Goal: Task Accomplishment & Management: Manage account settings

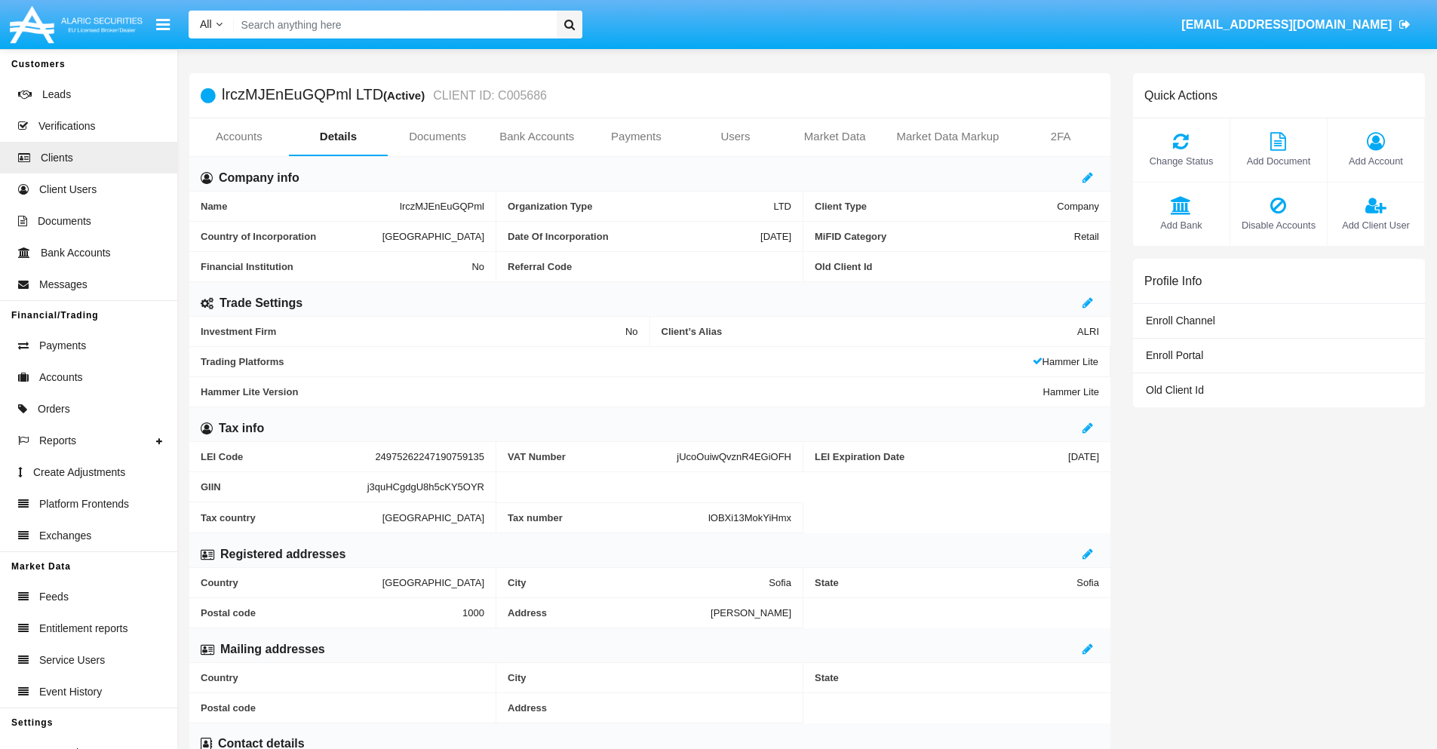
click at [735, 136] on link "Users" at bounding box center [735, 136] width 100 height 36
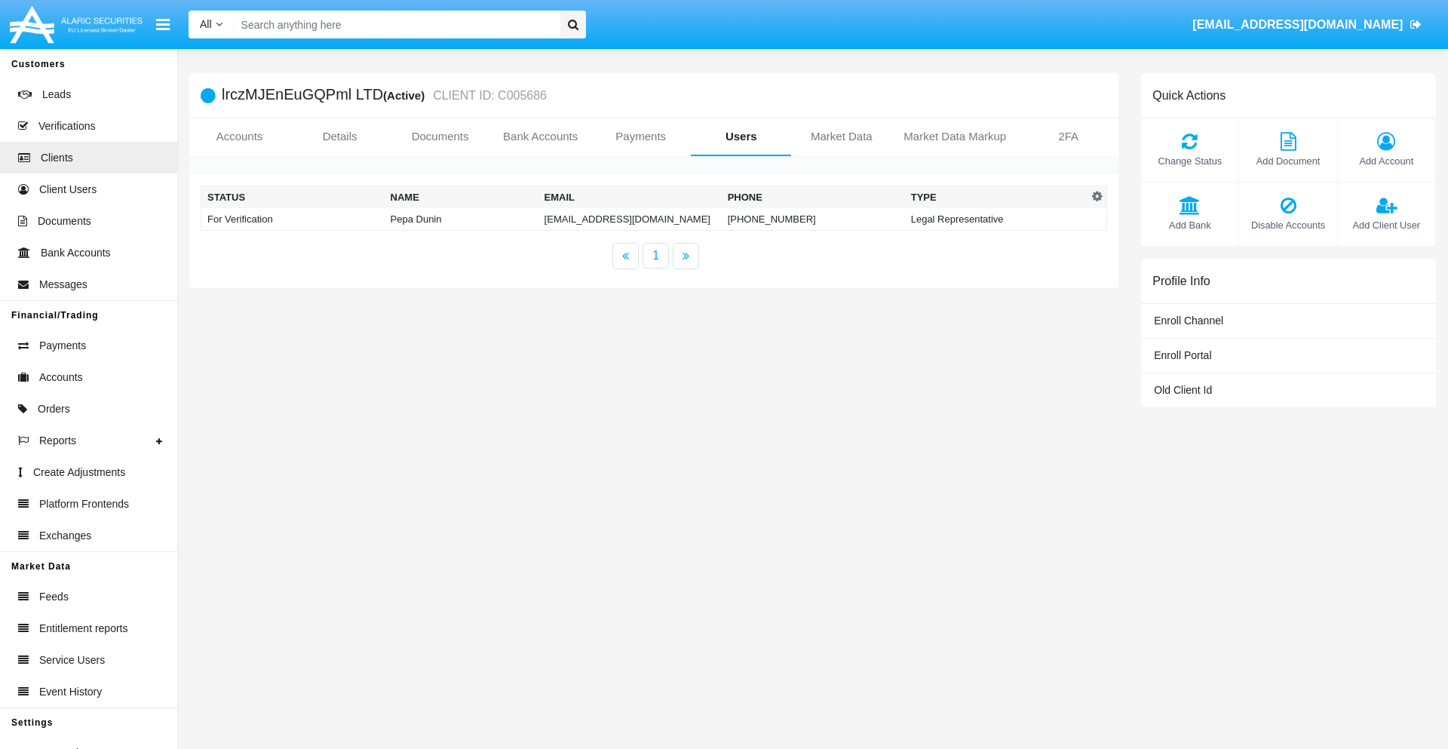
click at [630, 219] on td "uoqy1zoh@ua9p.ovv.cn" at bounding box center [629, 219] width 183 height 23
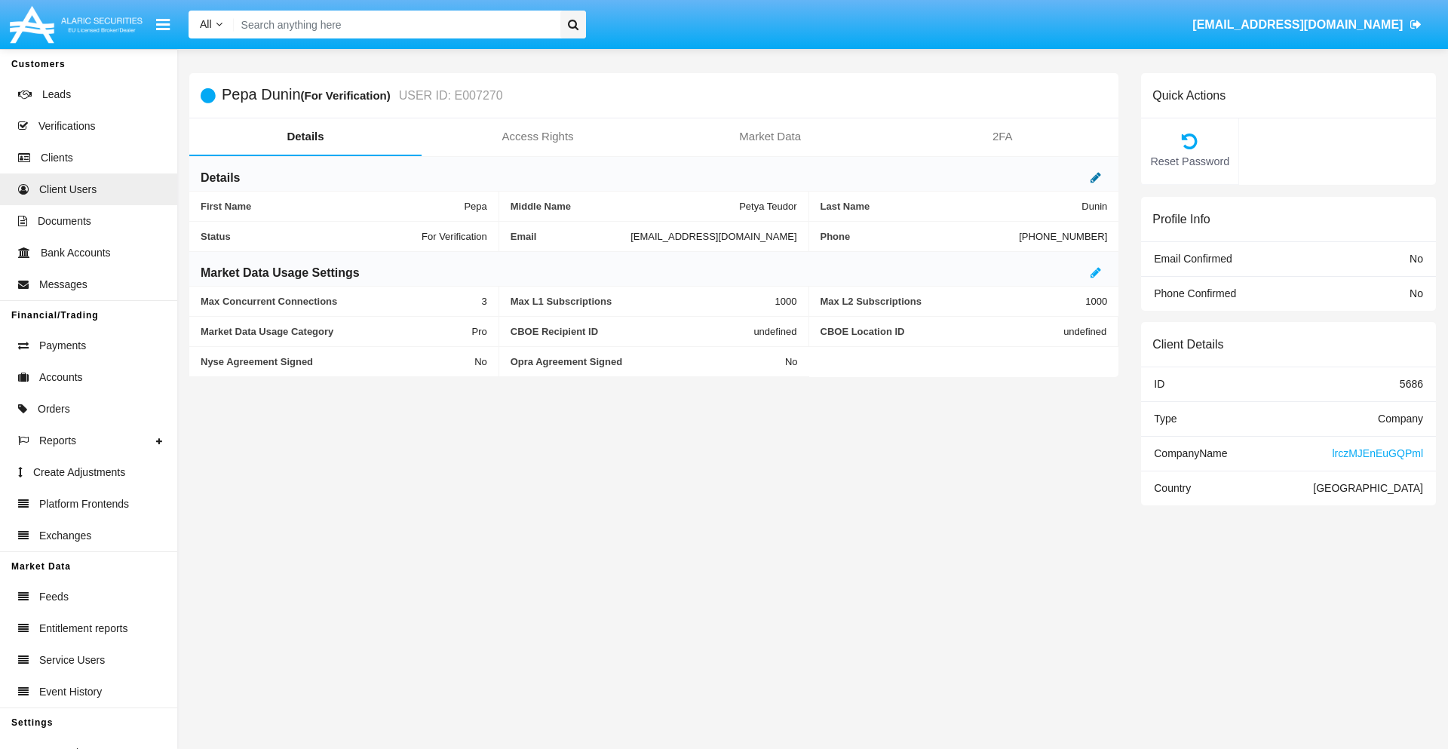
click at [1096, 177] on icon at bounding box center [1095, 177] width 11 height 12
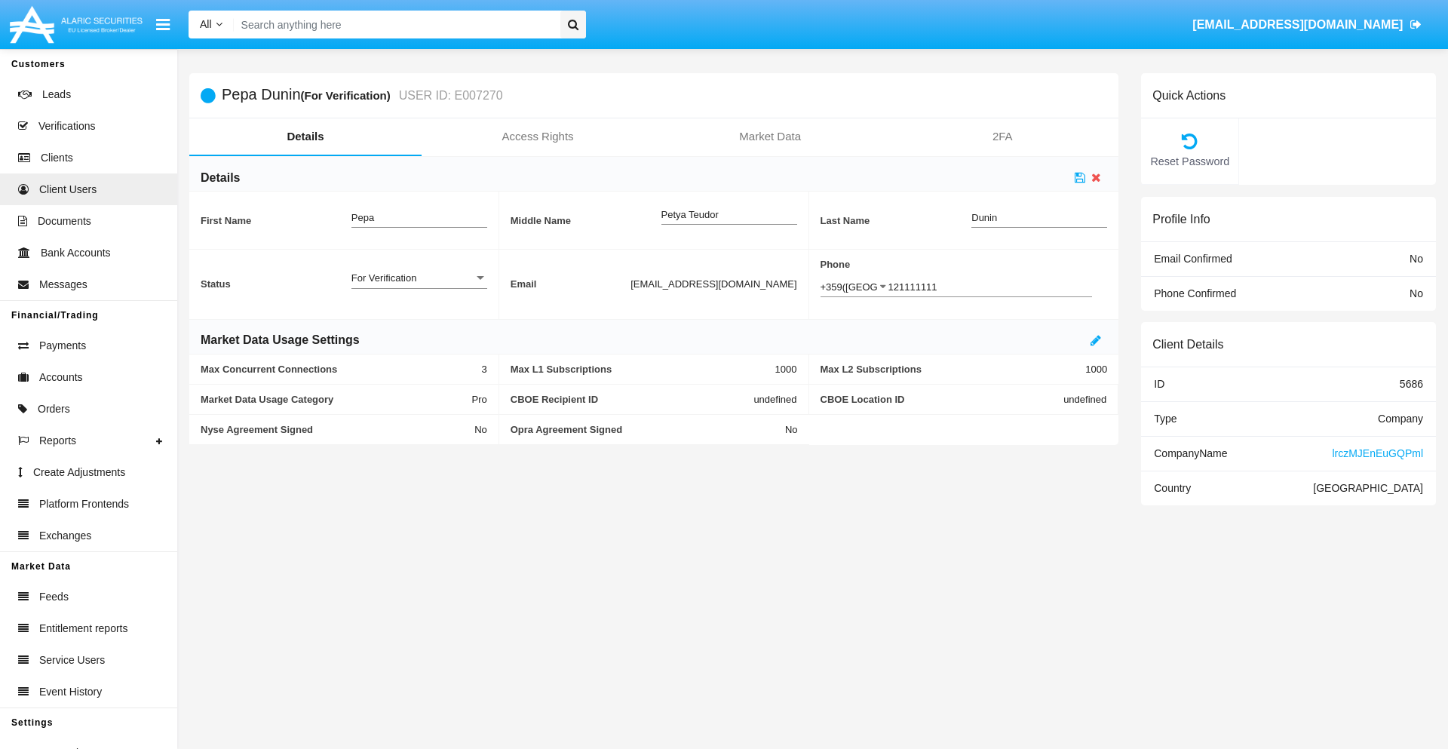
click at [419, 278] on div "For Verification" at bounding box center [412, 277] width 122 height 13
click at [419, 286] on span "Verified" at bounding box center [419, 285] width 136 height 29
click at [1080, 177] on icon at bounding box center [1080, 177] width 11 height 12
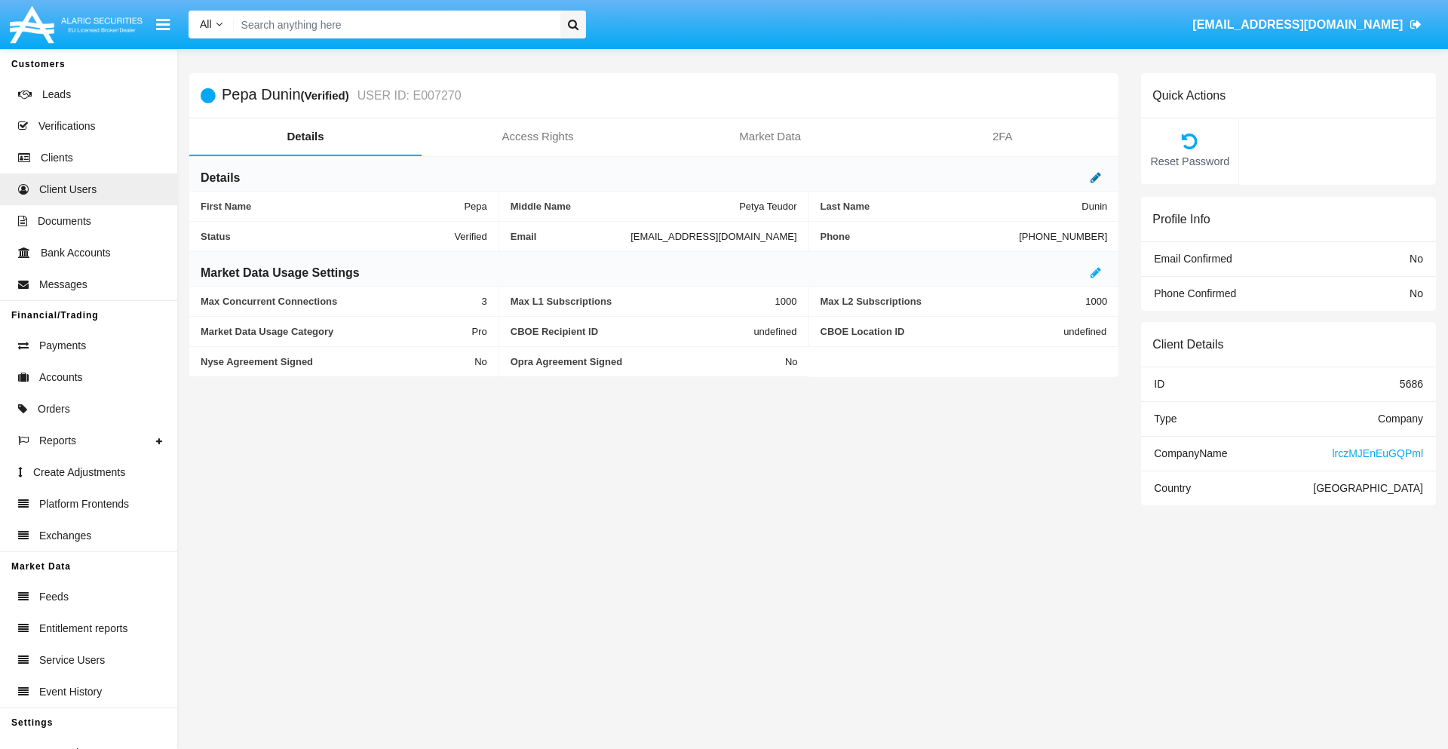
click at [1096, 177] on icon at bounding box center [1095, 177] width 11 height 12
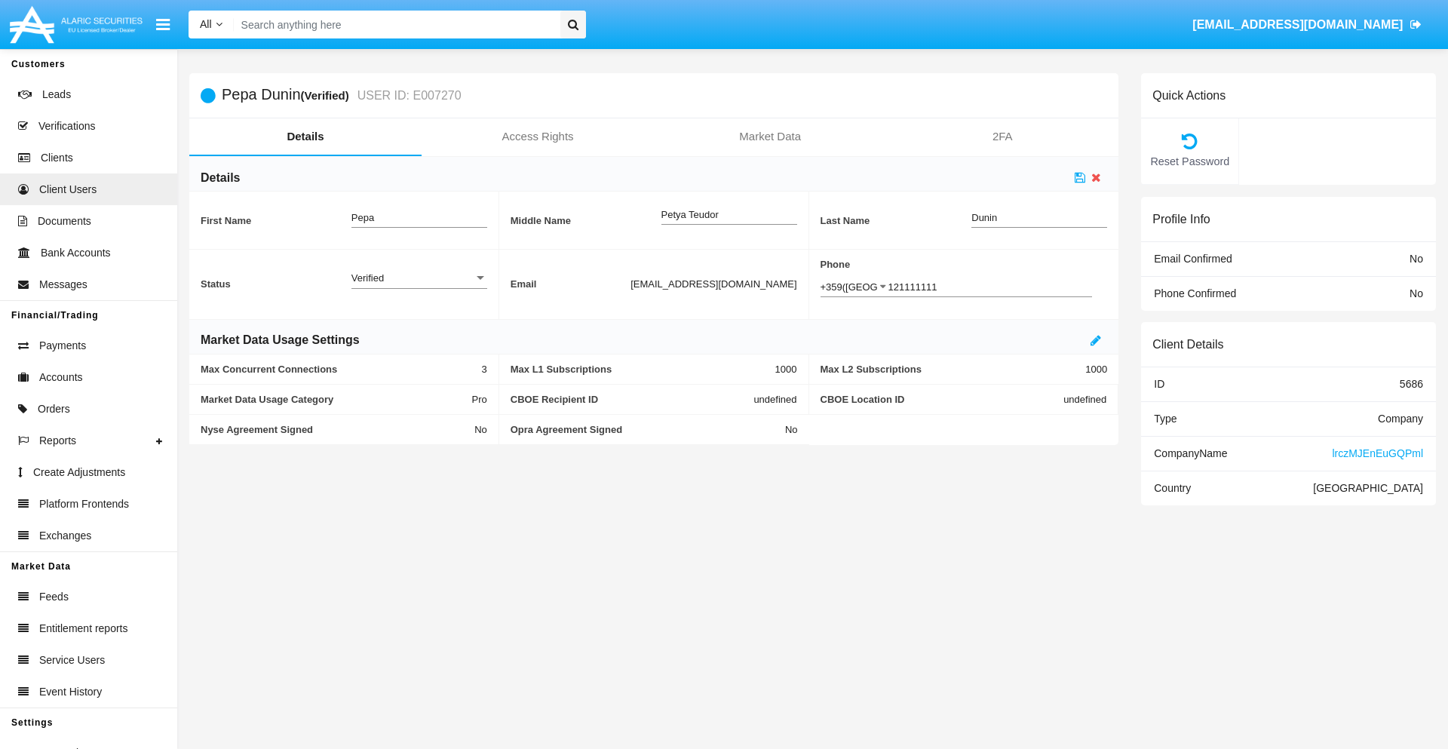
click at [419, 278] on div "Verified" at bounding box center [412, 277] width 122 height 13
click at [419, 286] on span "Active" at bounding box center [419, 285] width 136 height 29
click at [1080, 177] on icon at bounding box center [1080, 177] width 11 height 12
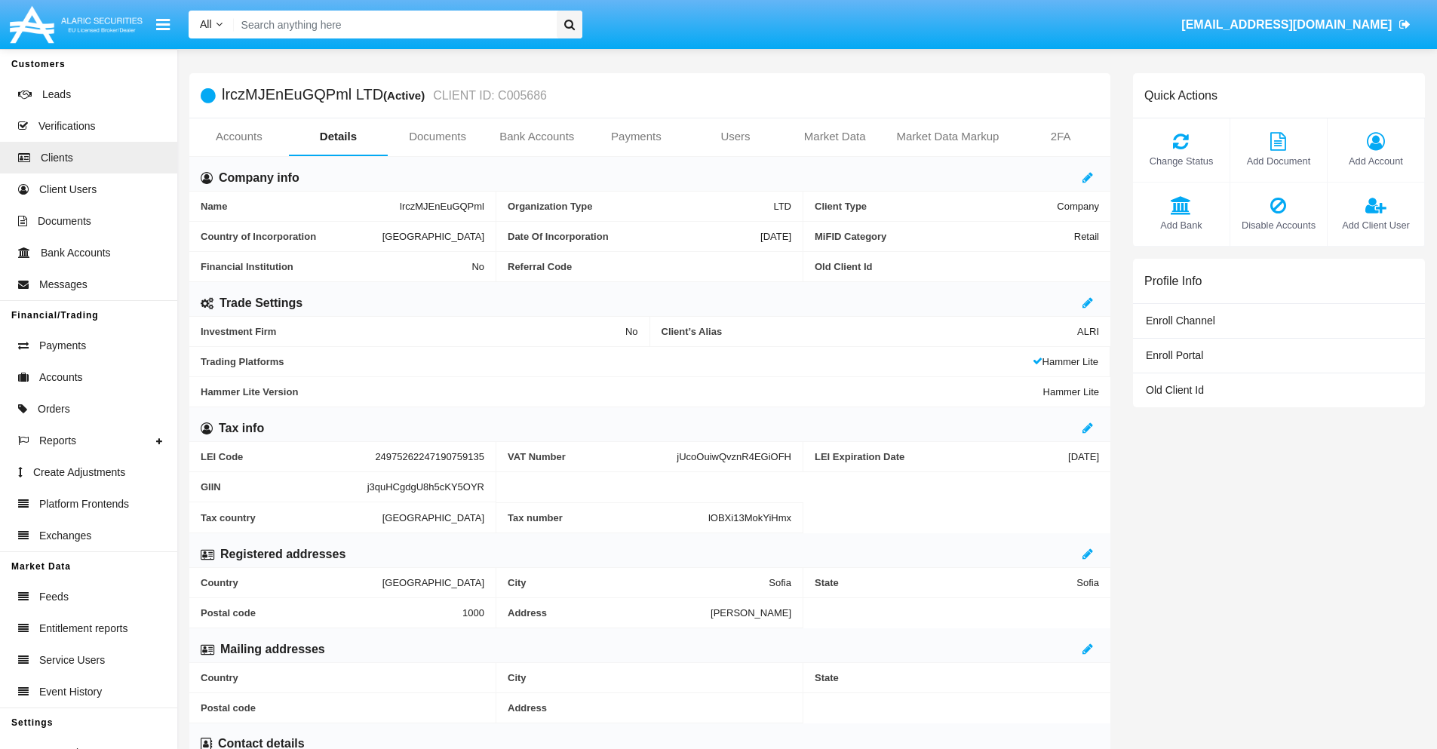
click at [1375, 225] on span "Add Client User" at bounding box center [1375, 225] width 81 height 14
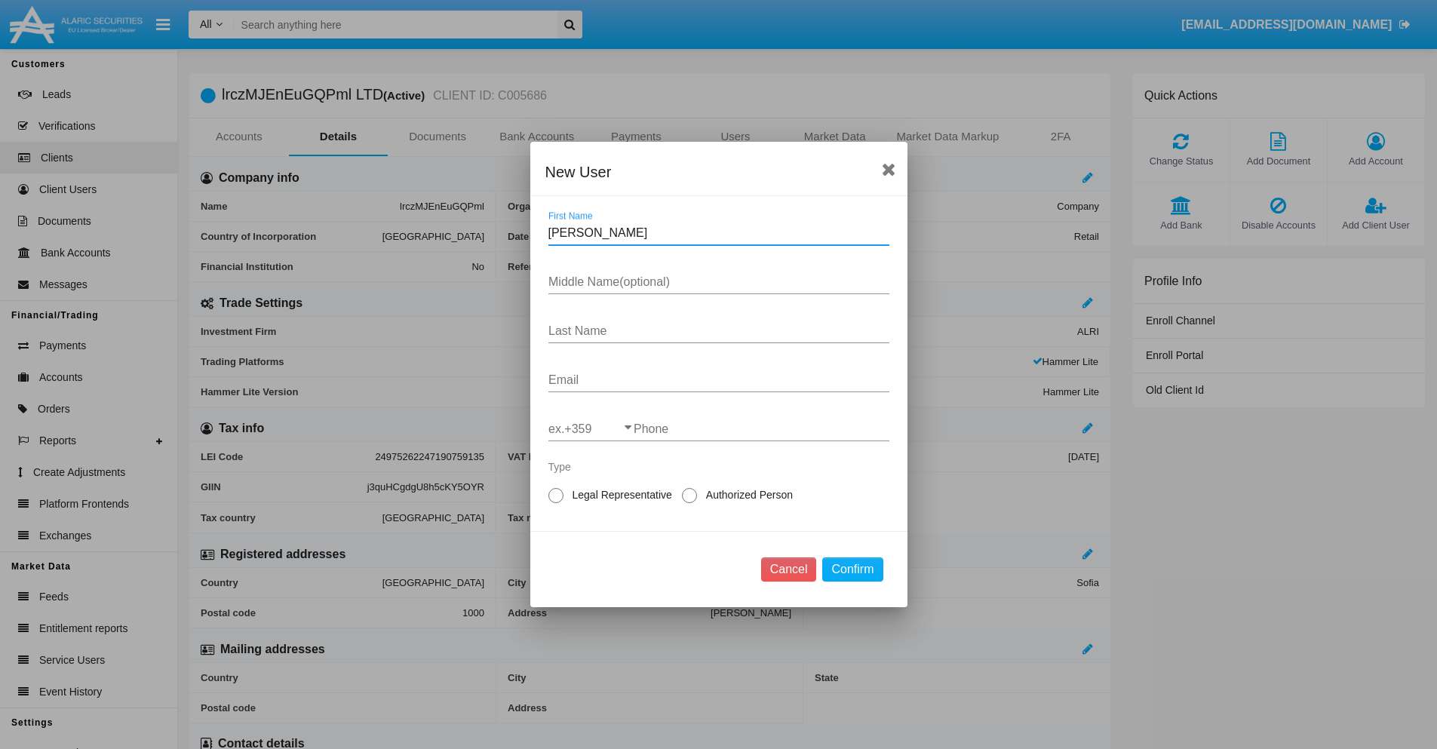
type input "Roderick"
type input "Nadia"
type input "Lind"
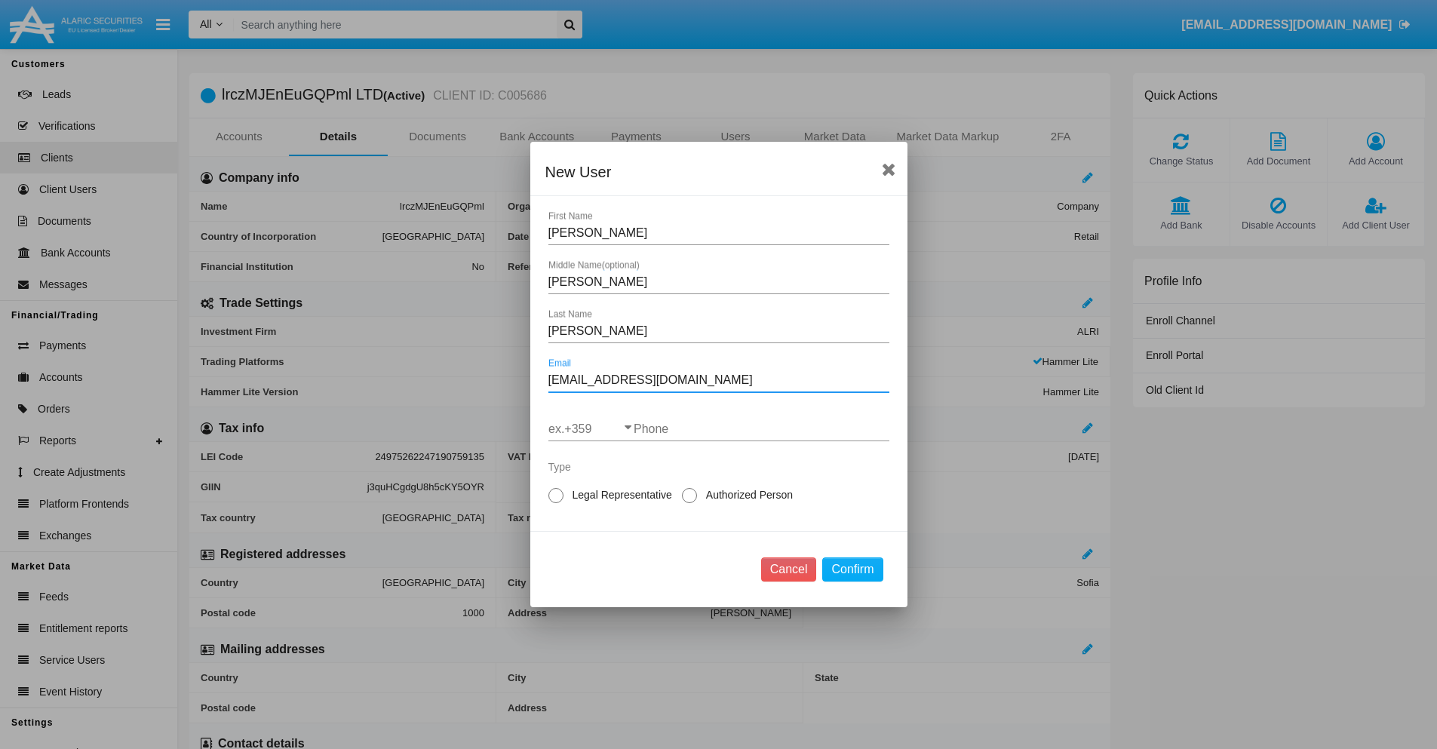
type input "qud@lj8lrtbmffai77.hk"
click at [590, 429] on input "ex.+359" at bounding box center [590, 429] width 85 height 14
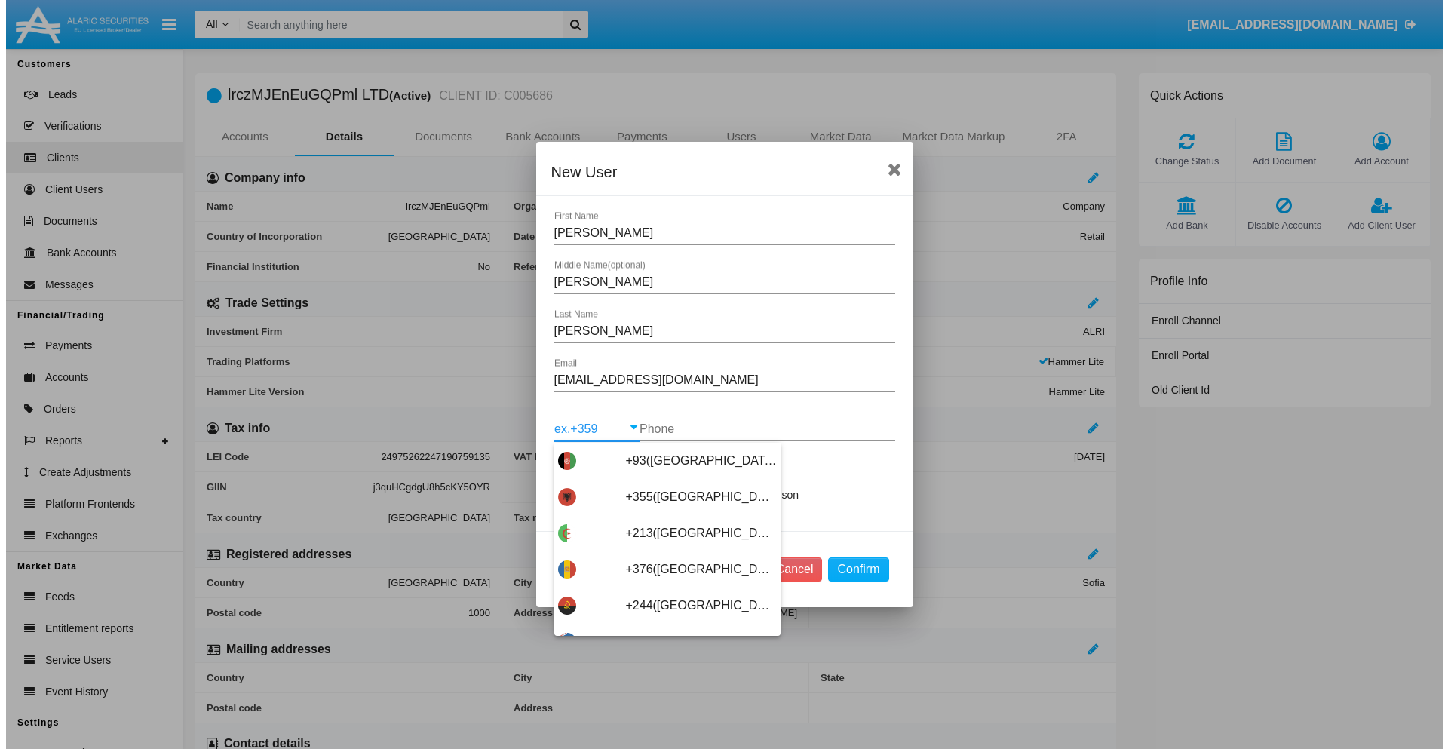
scroll to position [8023, 0]
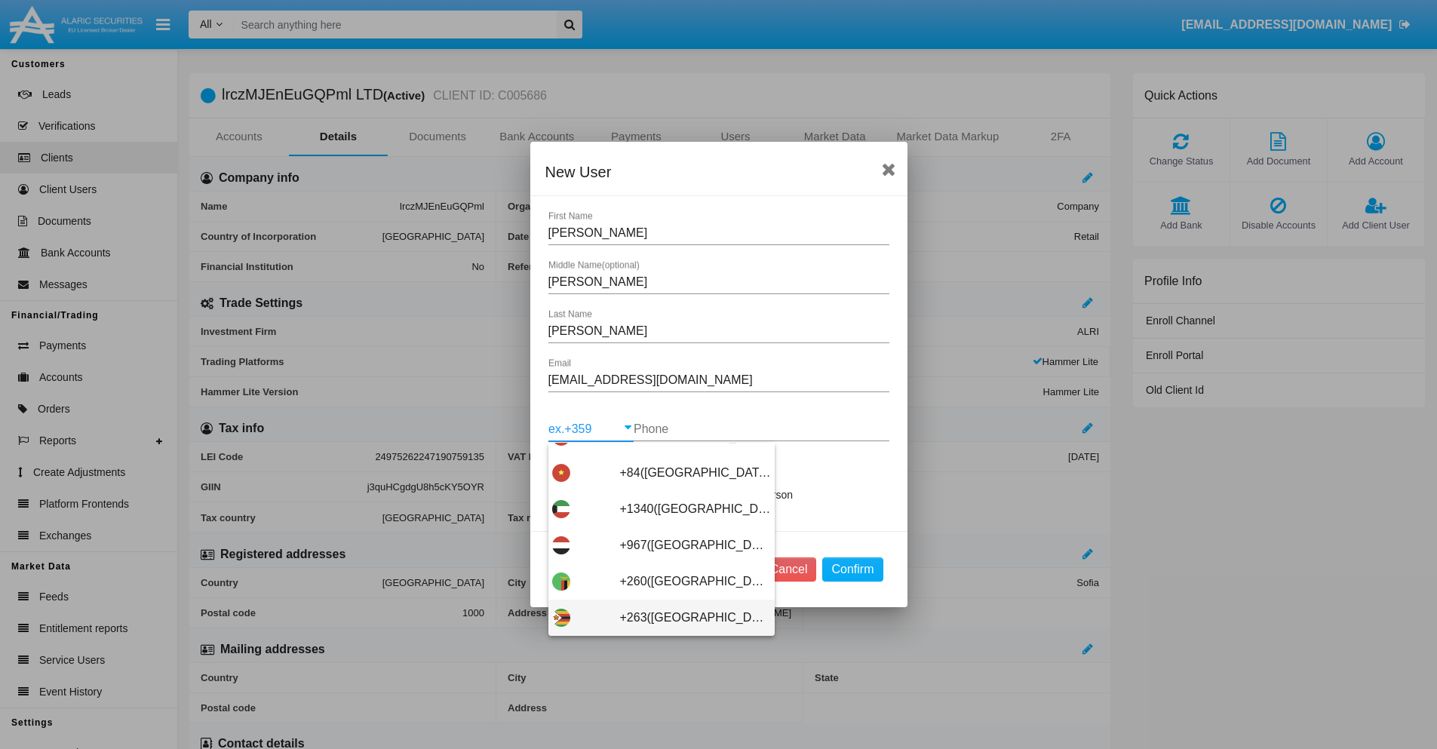
click at [655, 618] on span "+263([GEOGRAPHIC_DATA])" at bounding box center [695, 617] width 151 height 36
type input "+263(Zimbabwe)"
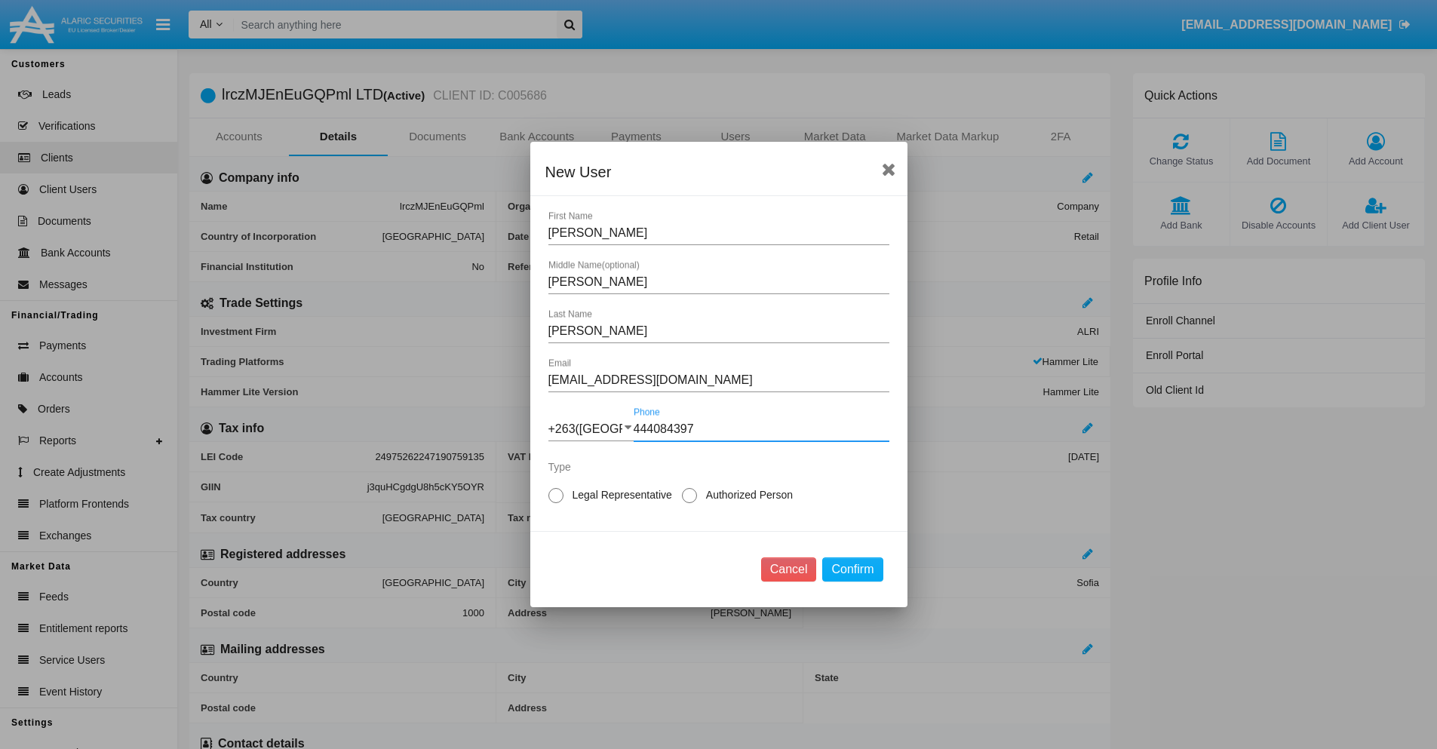
type input "444084397"
click at [746, 495] on span "Authorized Person" at bounding box center [747, 495] width 100 height 16
click at [689, 503] on input "Authorized Person" at bounding box center [688, 503] width 1 height 1
radio input "true"
click at [852, 569] on button "Confirm" at bounding box center [852, 569] width 60 height 24
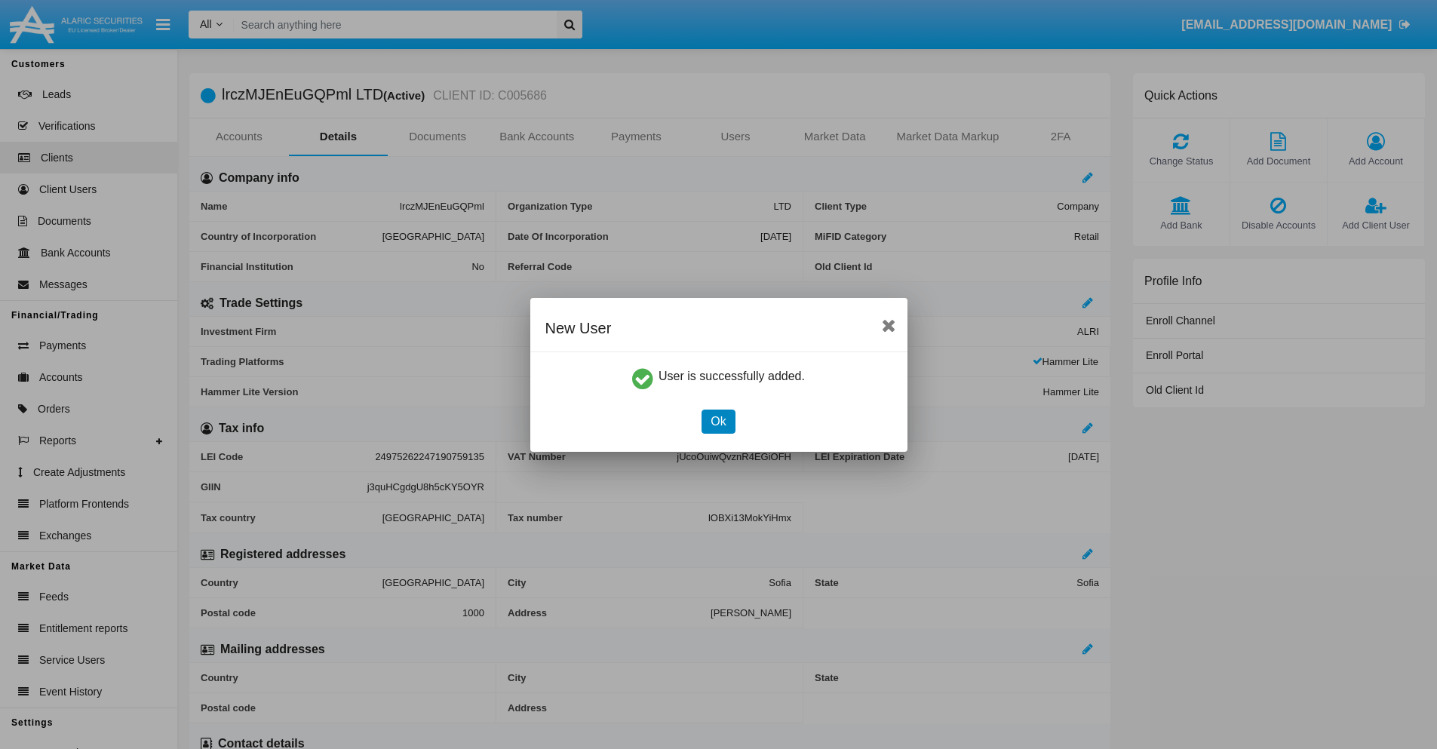
click at [718, 421] on button "Ok" at bounding box center [717, 421] width 33 height 24
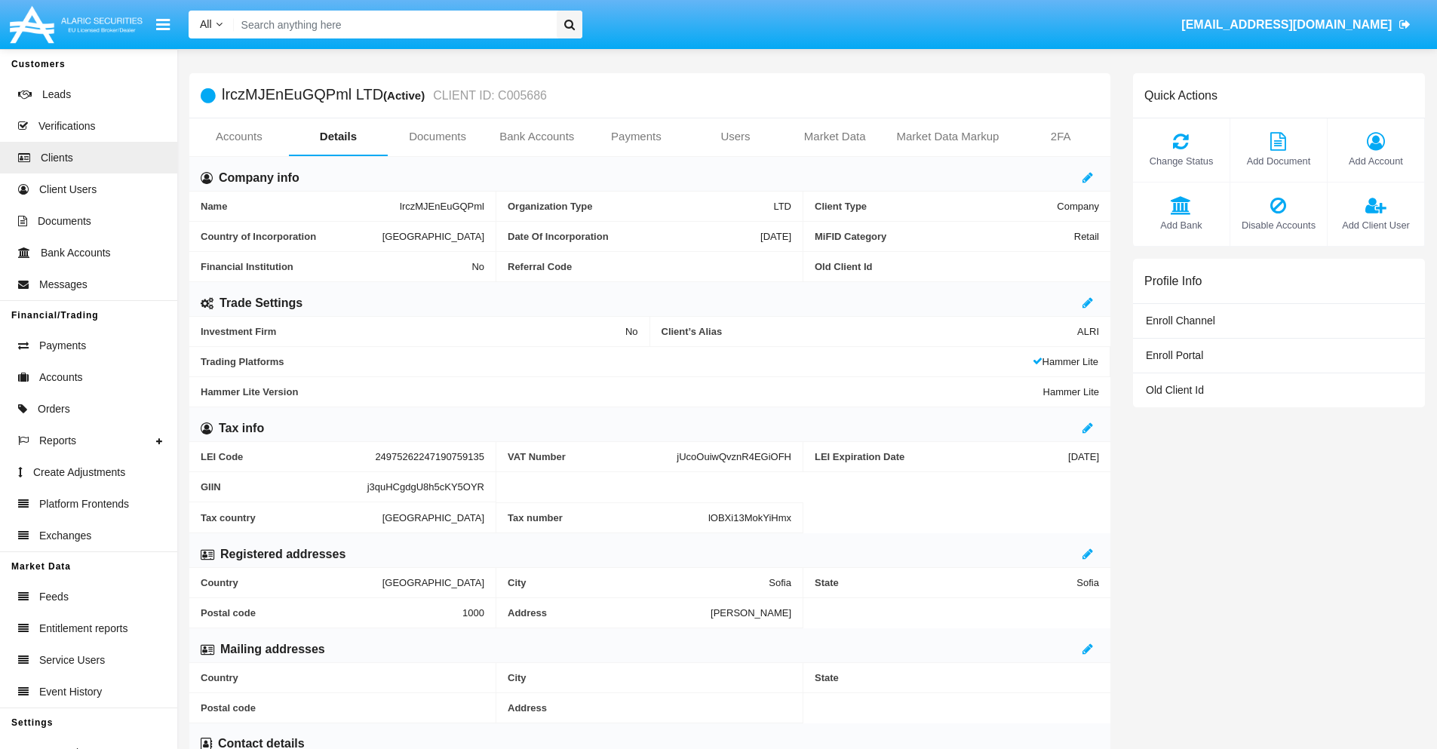
click at [1375, 225] on span "Add Client User" at bounding box center [1375, 225] width 81 height 14
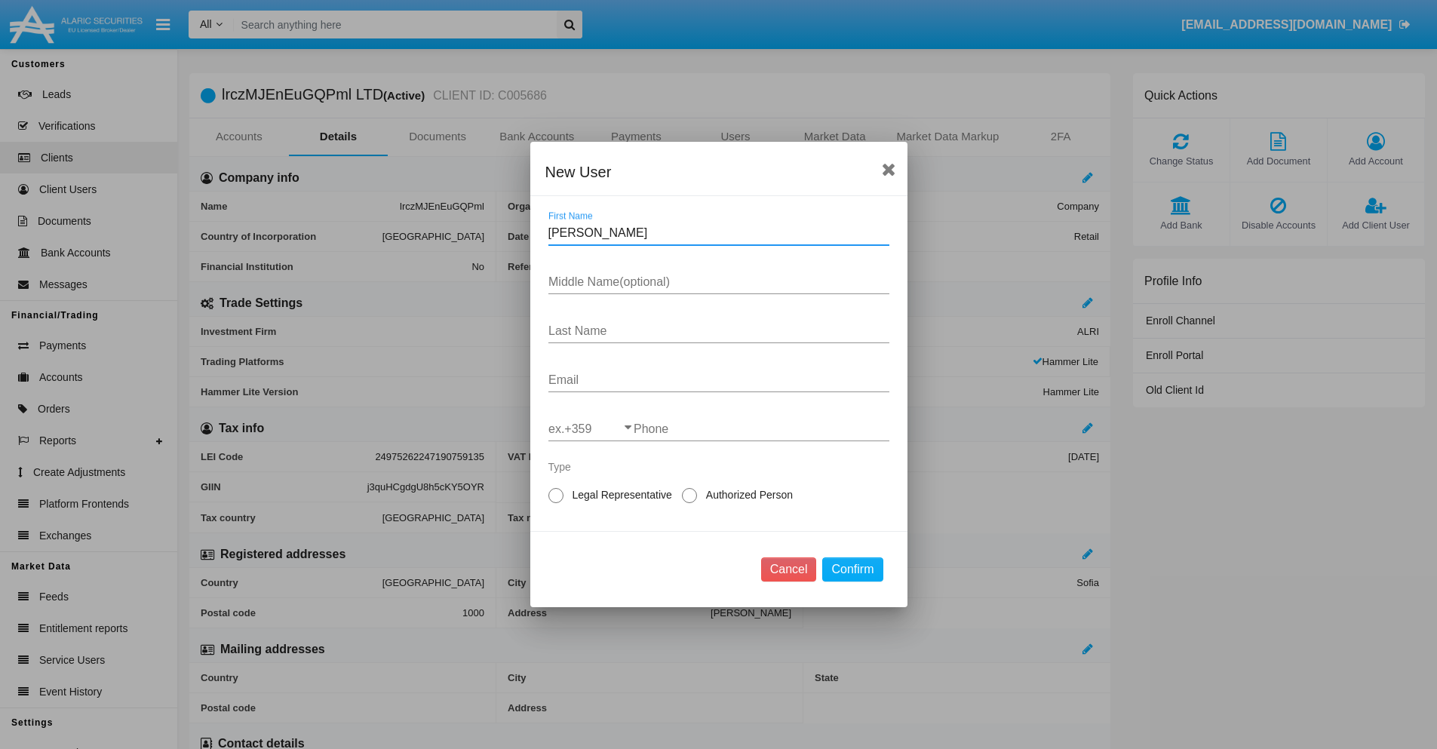
type input "Alfred"
type input "Billie"
type input "Frami"
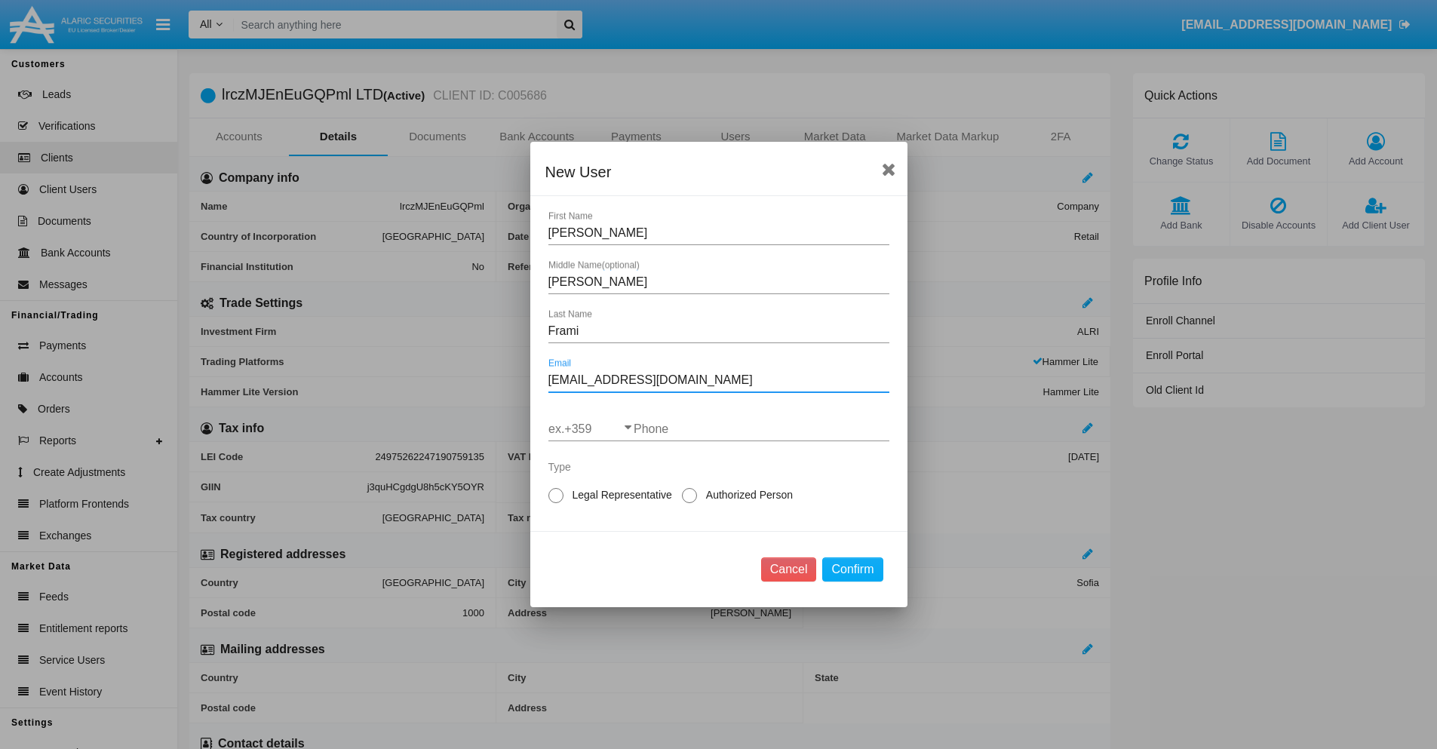
type input "w8_d6@h5ame.edu"
click at [590, 429] on input "ex.+359" at bounding box center [590, 429] width 85 height 14
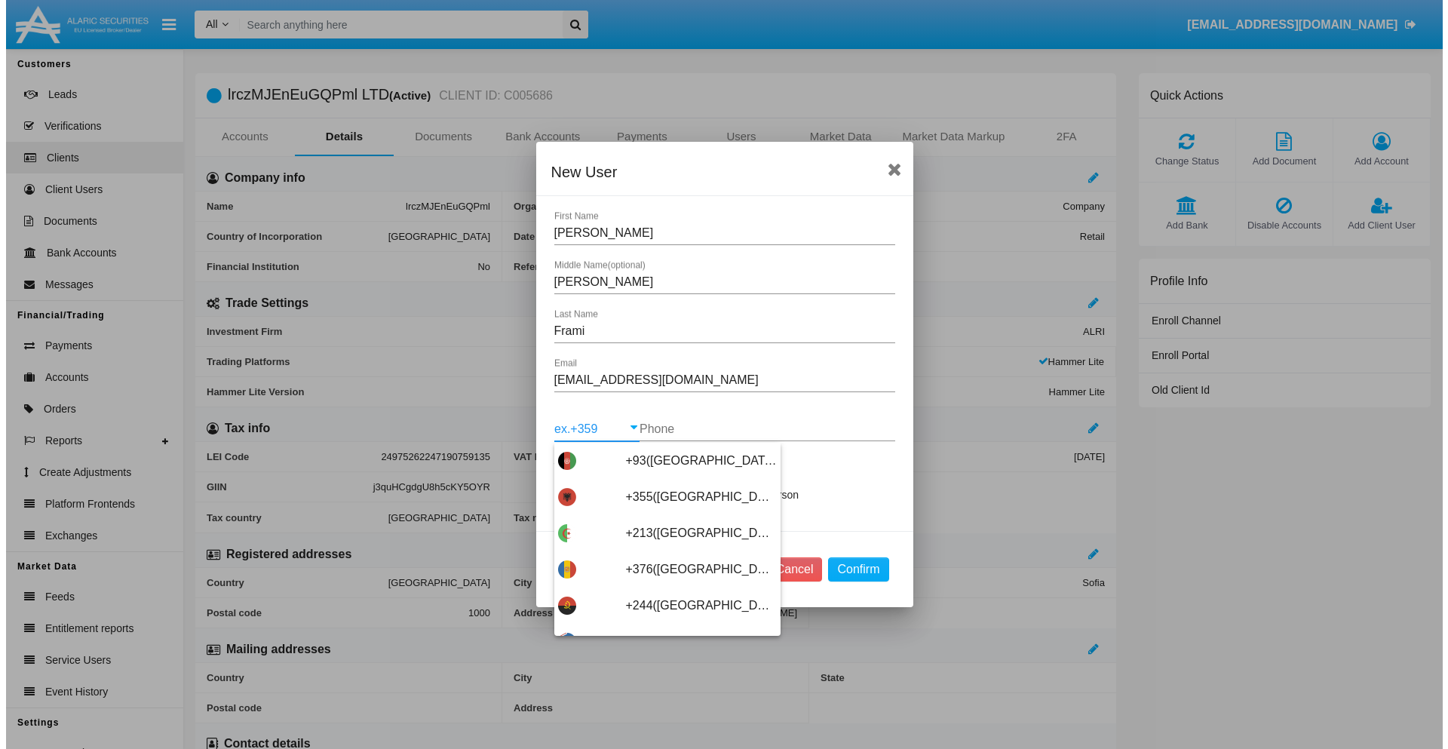
scroll to position [8023, 0]
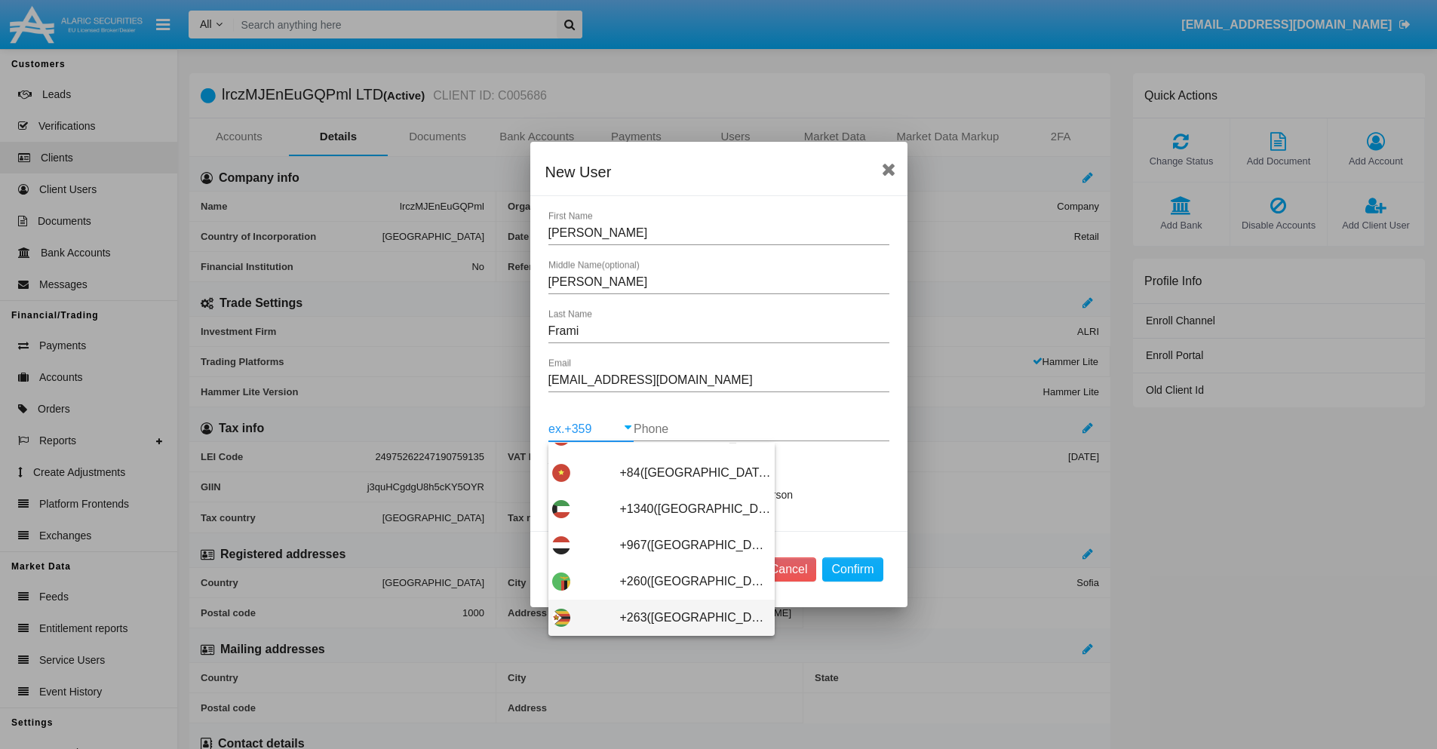
click at [655, 618] on span "+263(Zimbabwe)" at bounding box center [695, 617] width 151 height 36
type input "+263(Zimbabwe)"
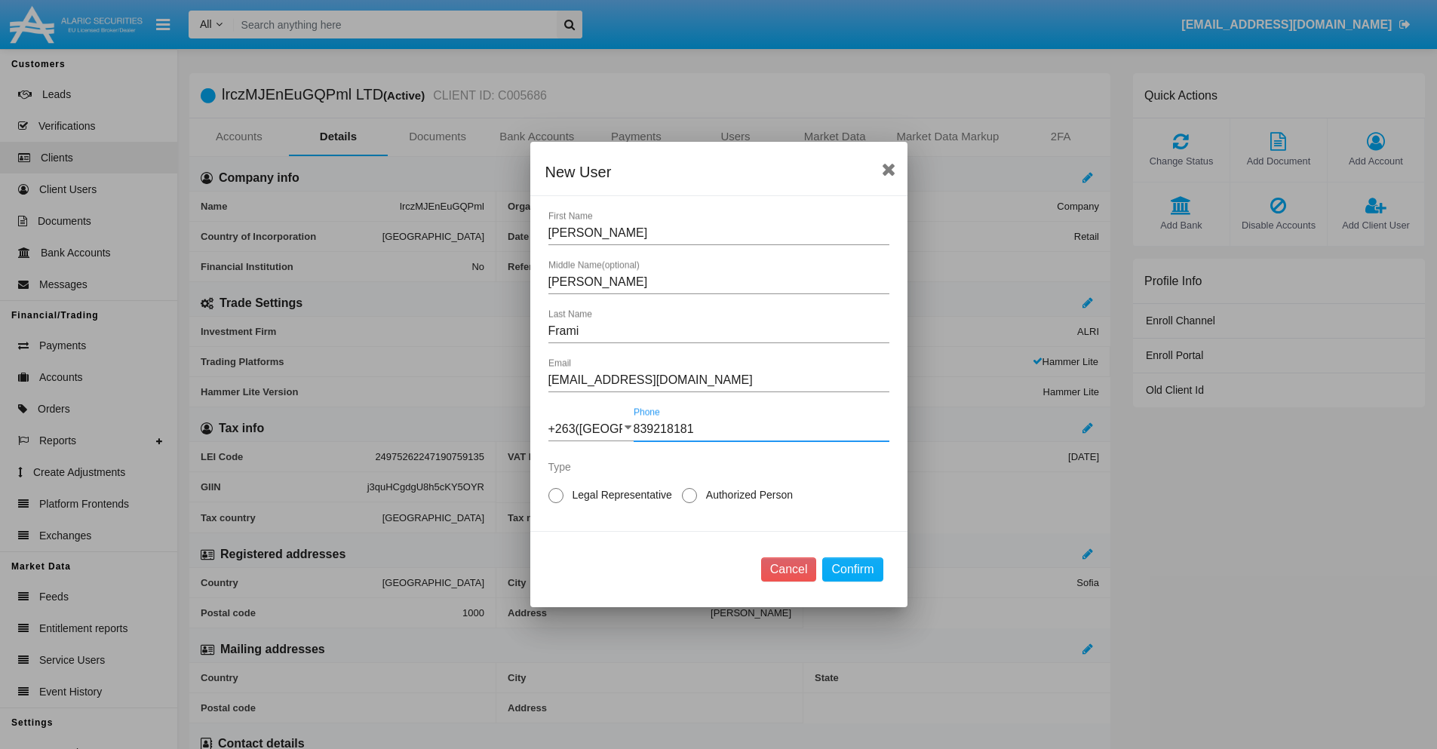
type input "839218181"
click at [619, 495] on span "Legal Representative" at bounding box center [619, 495] width 112 height 16
click at [556, 503] on input "Legal Representative" at bounding box center [555, 503] width 1 height 1
radio input "true"
click at [852, 569] on button "Confirm" at bounding box center [852, 569] width 60 height 24
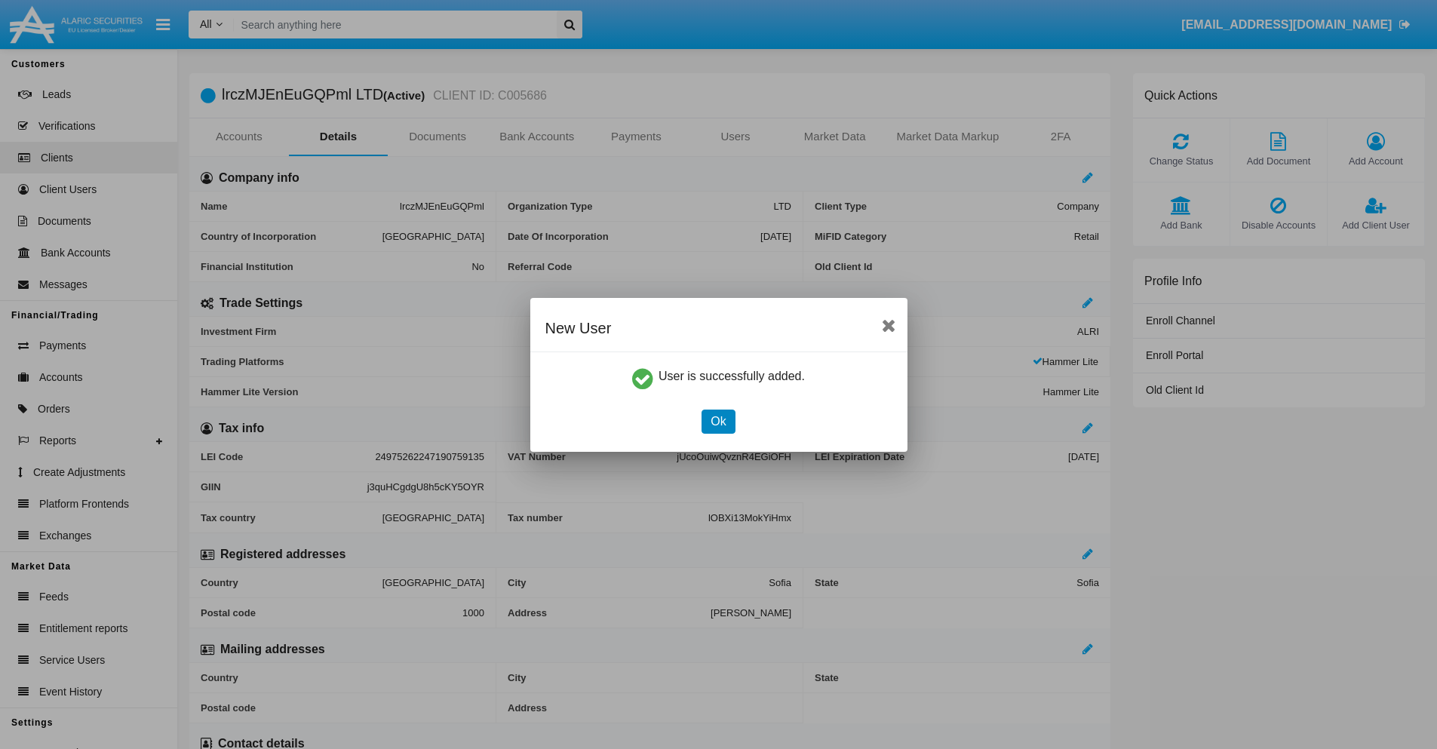
click at [718, 421] on button "Ok" at bounding box center [717, 421] width 33 height 24
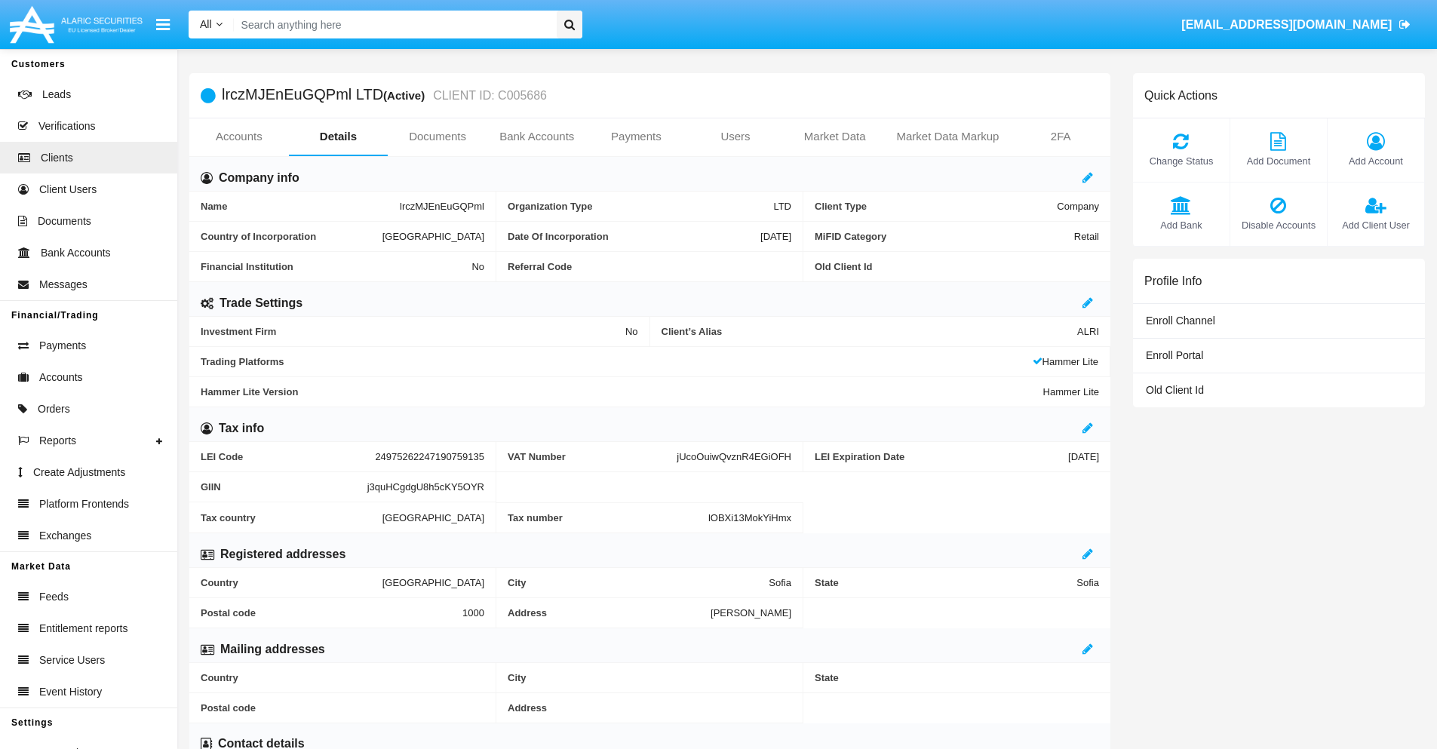
click at [735, 136] on link "Users" at bounding box center [735, 136] width 100 height 36
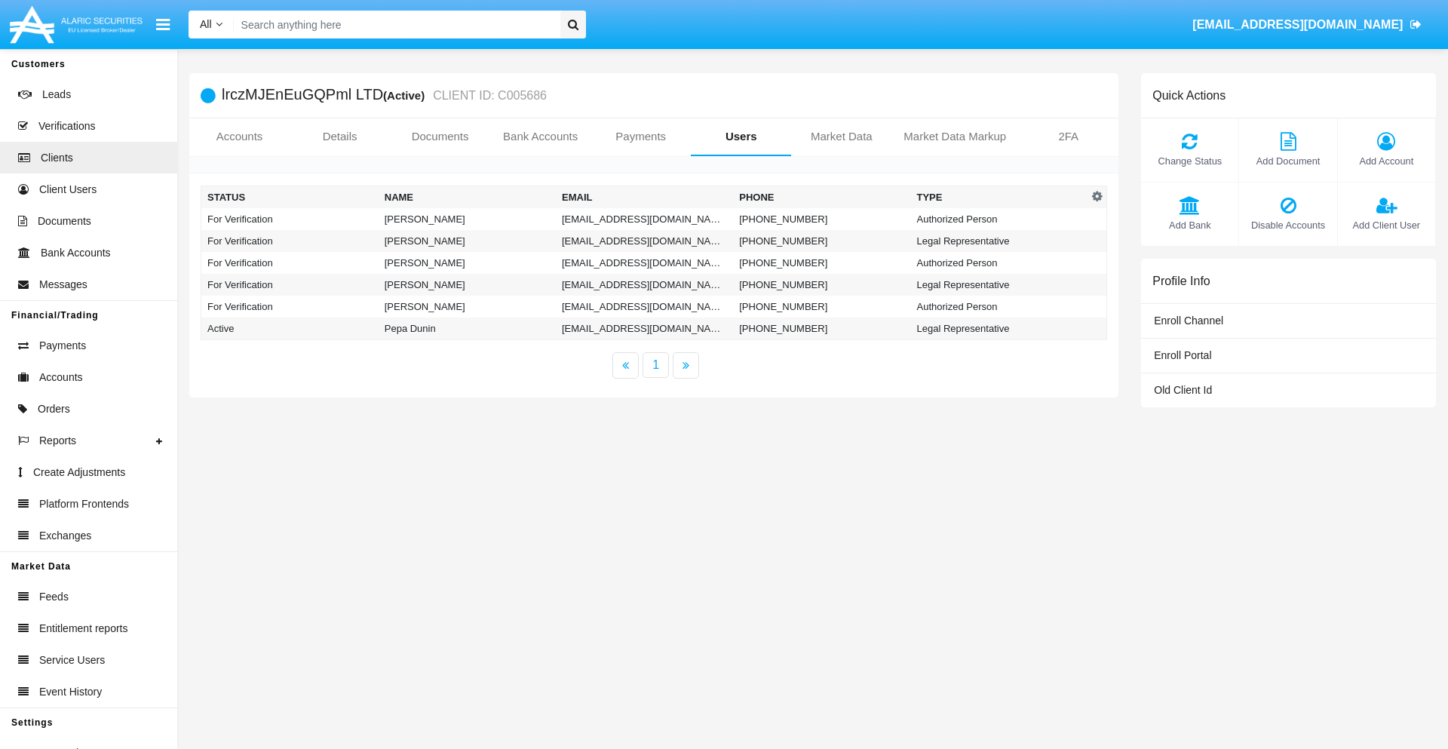
click at [644, 219] on td "z4rwb1s@m-77a7d.com" at bounding box center [644, 219] width 177 height 22
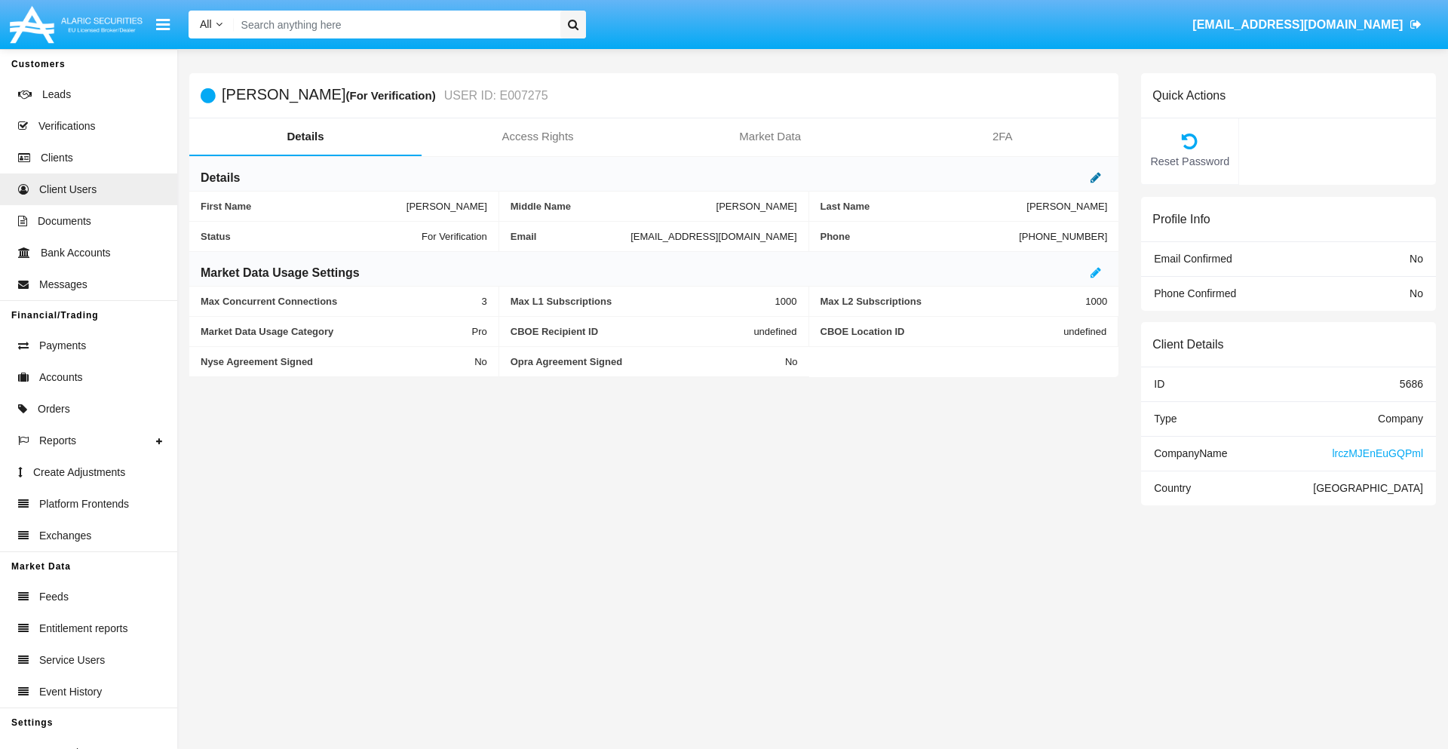
click at [1096, 177] on icon at bounding box center [1095, 177] width 11 height 12
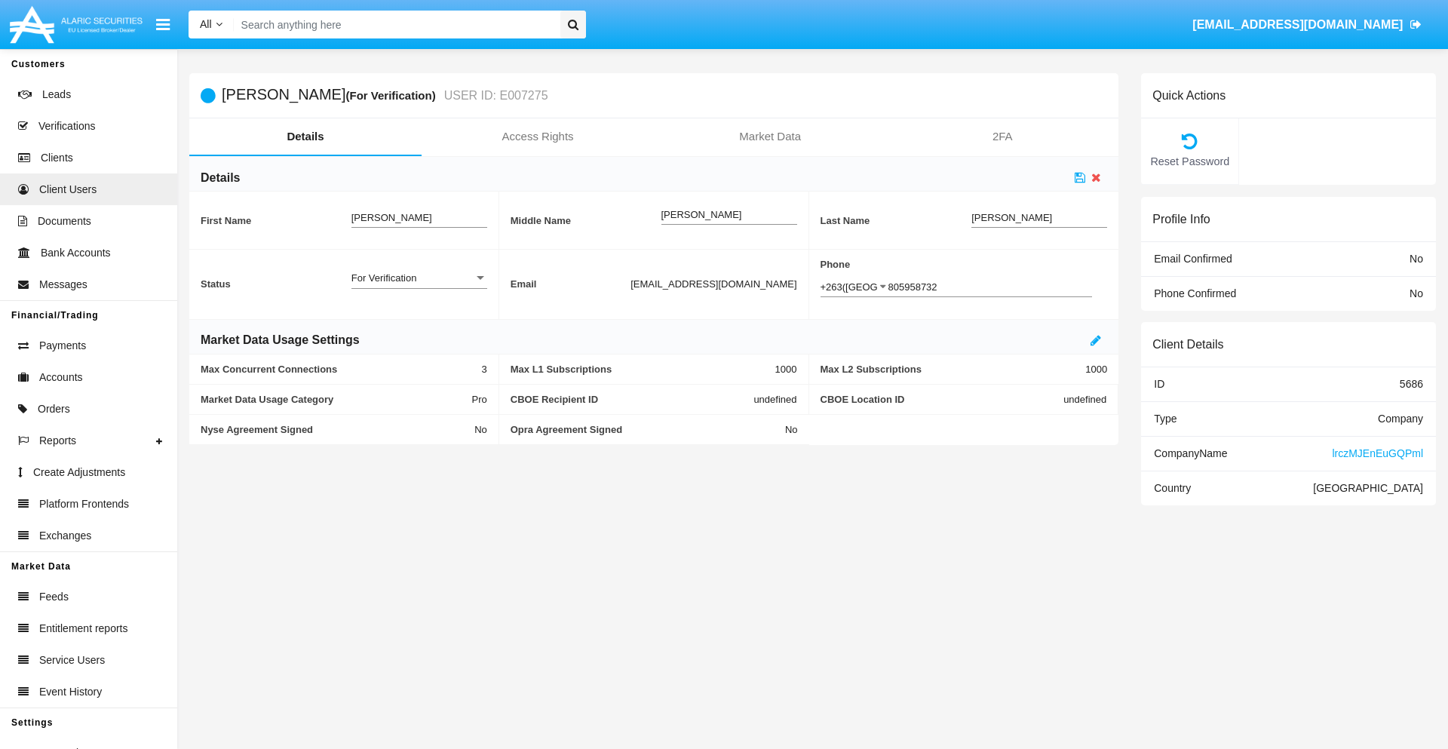
click at [419, 278] on div "For Verification" at bounding box center [412, 277] width 122 height 13
click at [419, 286] on span "Verified" at bounding box center [419, 285] width 136 height 29
click at [1080, 177] on icon at bounding box center [1080, 177] width 11 height 12
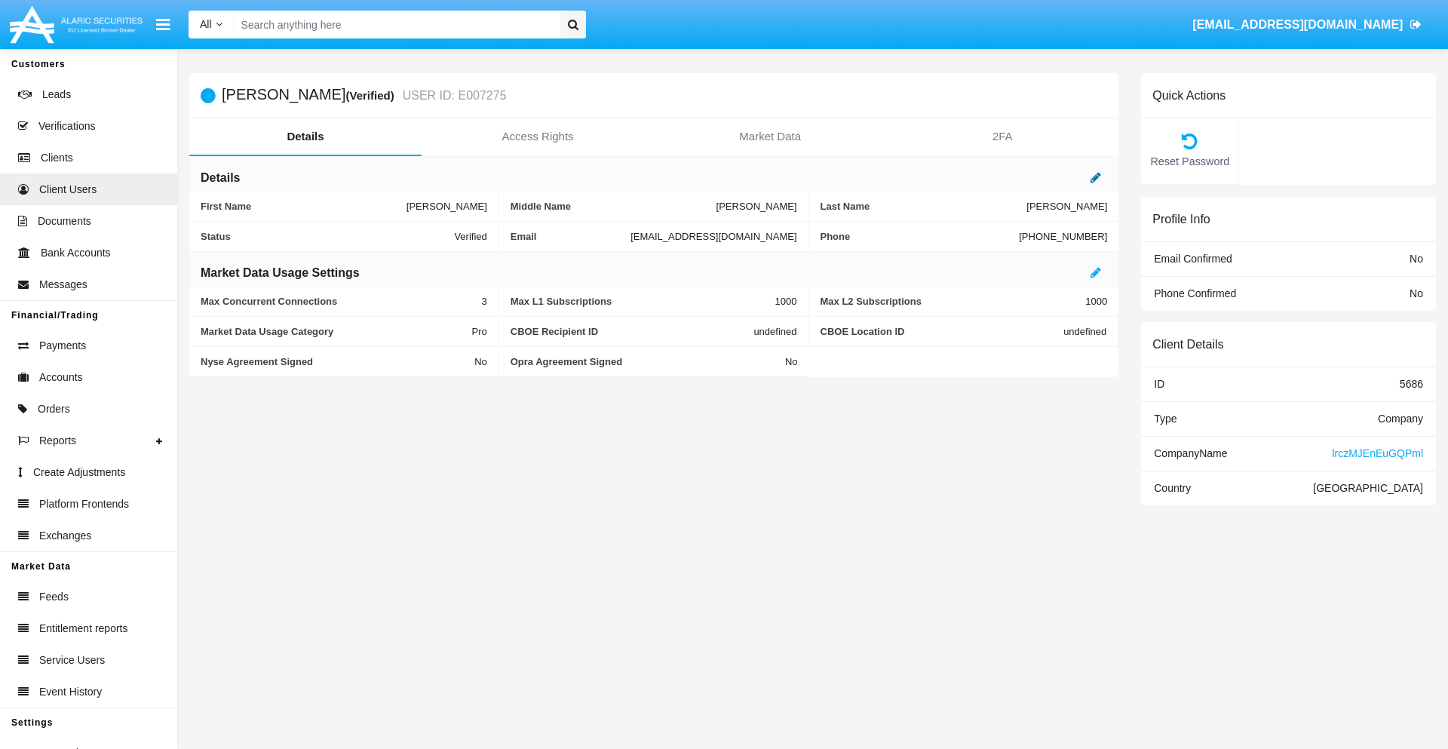
click at [1096, 177] on icon at bounding box center [1095, 177] width 11 height 12
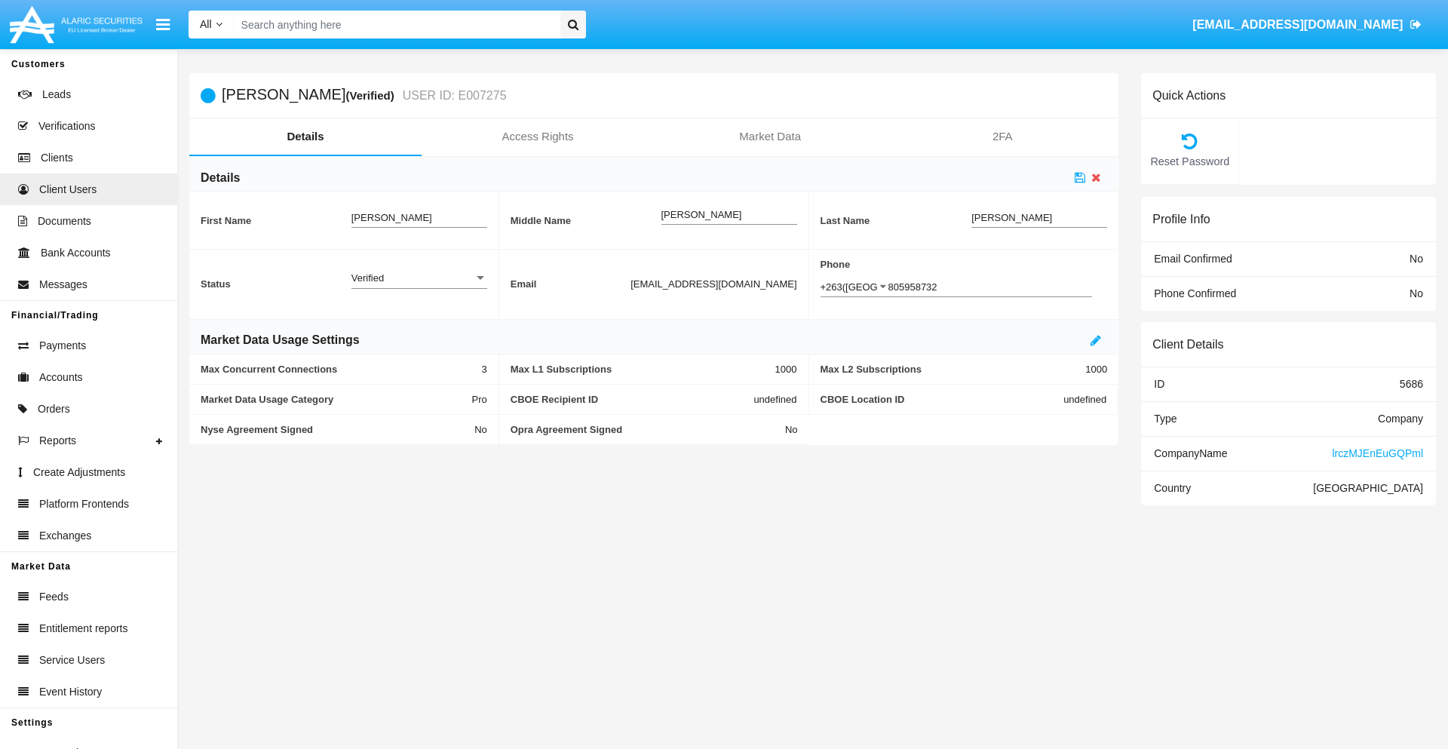
click at [419, 278] on div "Verified" at bounding box center [412, 277] width 122 height 13
click at [419, 286] on span "Active" at bounding box center [419, 285] width 136 height 29
click at [1080, 177] on icon at bounding box center [1080, 177] width 11 height 12
